Goal: Task Accomplishment & Management: Manage account settings

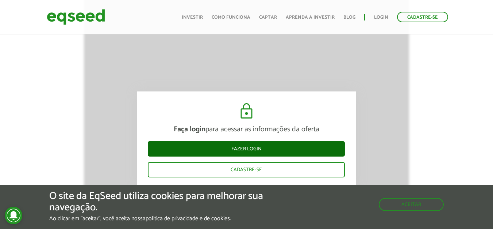
scroll to position [767, 0]
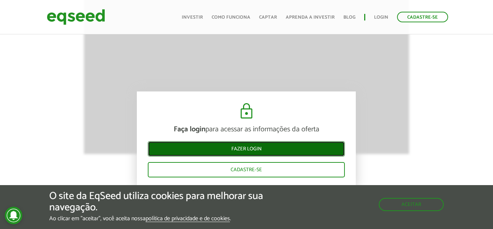
click at [260, 148] on link "Fazer login" at bounding box center [246, 148] width 197 height 15
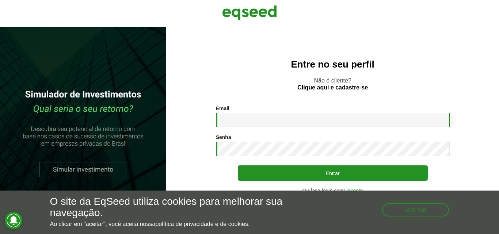
click at [243, 123] on input "Email *" at bounding box center [333, 120] width 234 height 14
type input "**********"
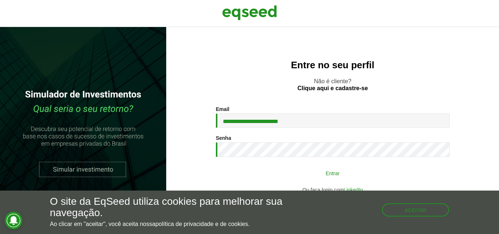
click at [329, 170] on button "Entrar" at bounding box center [333, 173] width 190 height 14
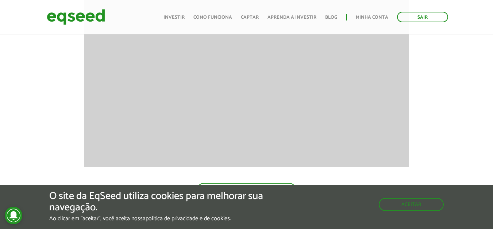
scroll to position [657, 0]
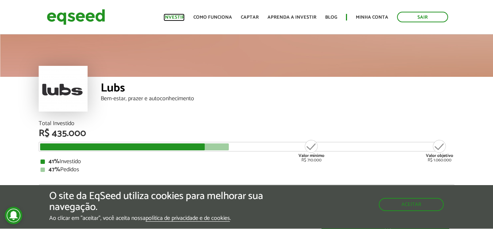
click at [176, 15] on link "Investir" at bounding box center [174, 17] width 21 height 5
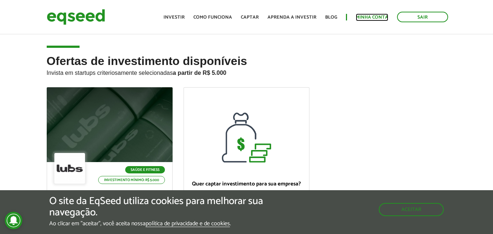
click at [374, 17] on link "Minha conta" at bounding box center [372, 17] width 33 height 5
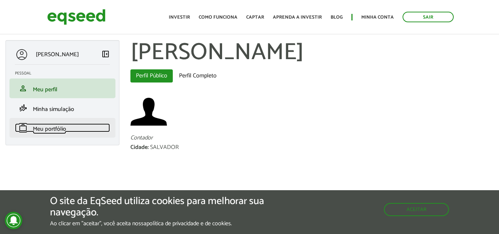
click at [61, 127] on span "Meu portfólio" at bounding box center [49, 129] width 33 height 10
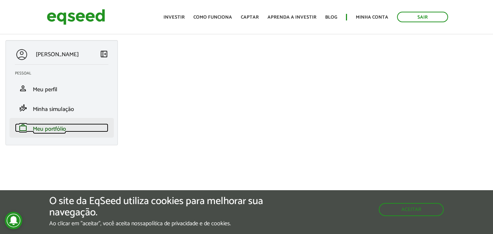
drag, startPoint x: 54, startPoint y: 126, endPoint x: 67, endPoint y: 127, distance: 13.2
click at [54, 126] on span "Meu portfólio" at bounding box center [49, 129] width 33 height 10
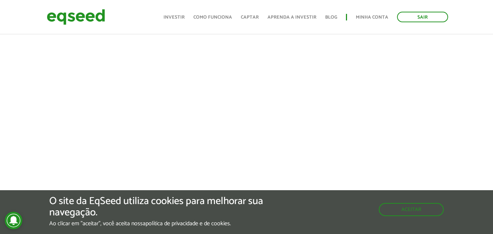
scroll to position [219, 0]
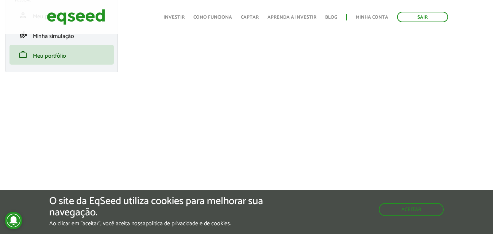
scroll to position [183, 0]
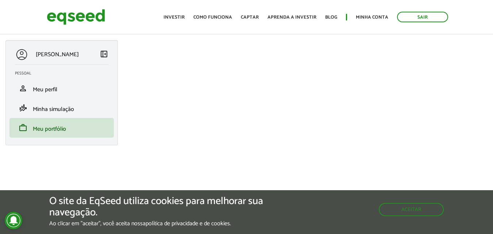
click at [56, 56] on p "[PERSON_NAME]" at bounding box center [57, 54] width 43 height 7
click at [420, 18] on link "Sair" at bounding box center [422, 17] width 51 height 11
